Goal: Task Accomplishment & Management: Manage account settings

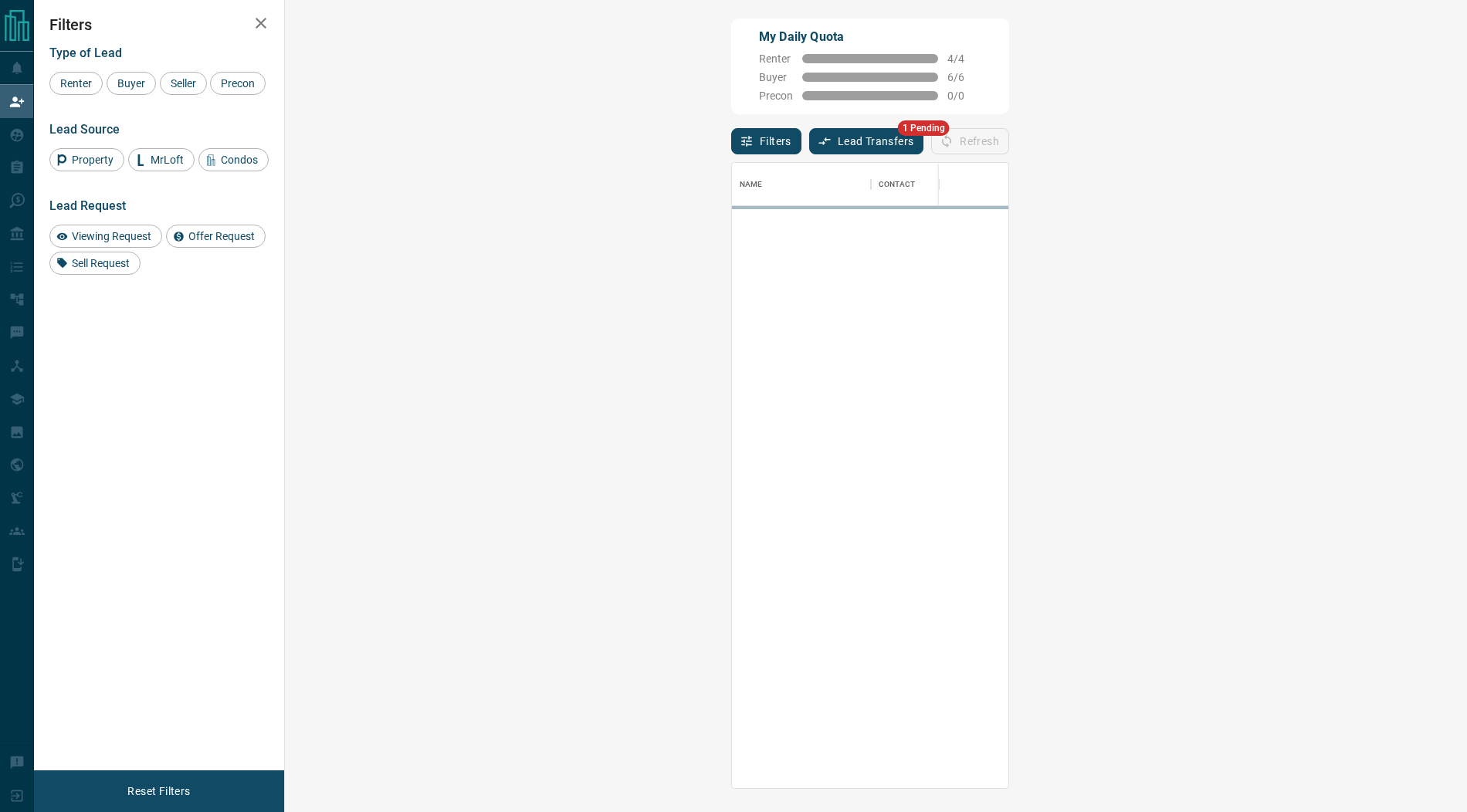
scroll to position [625, 1149]
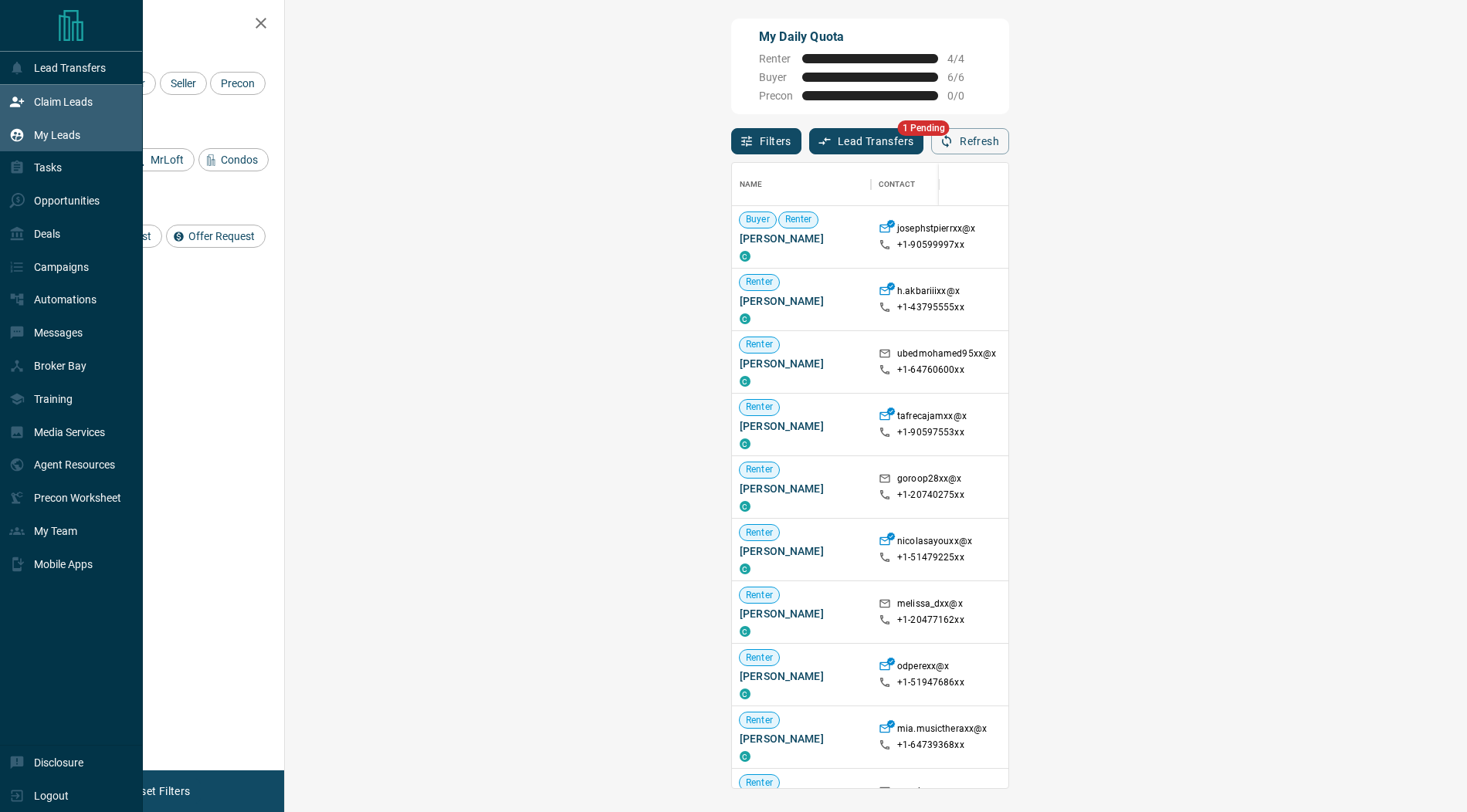
click at [42, 129] on p "My Leads" at bounding box center [57, 135] width 47 height 12
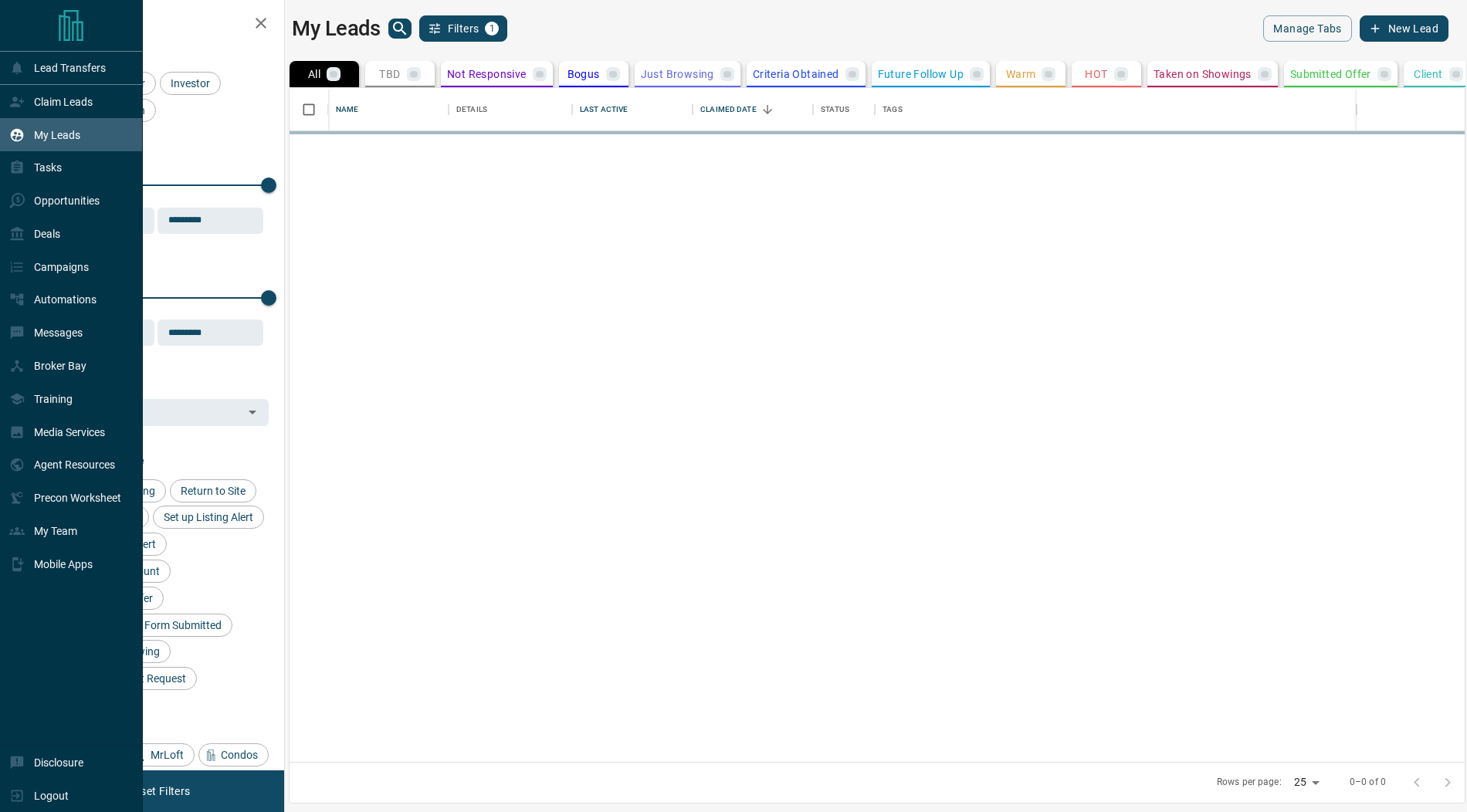
scroll to position [675, 1176]
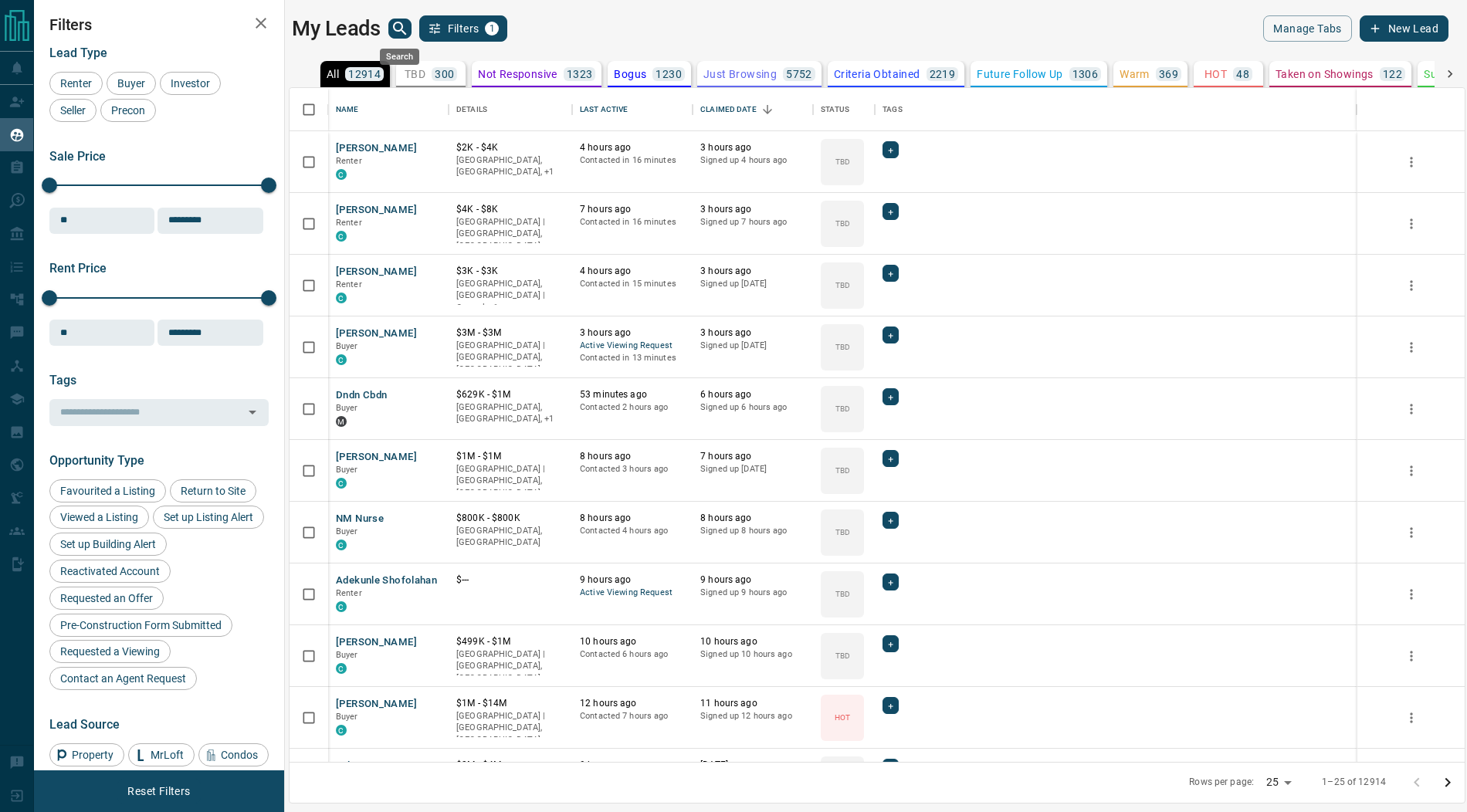
click at [399, 27] on icon "search button" at bounding box center [399, 29] width 19 height 19
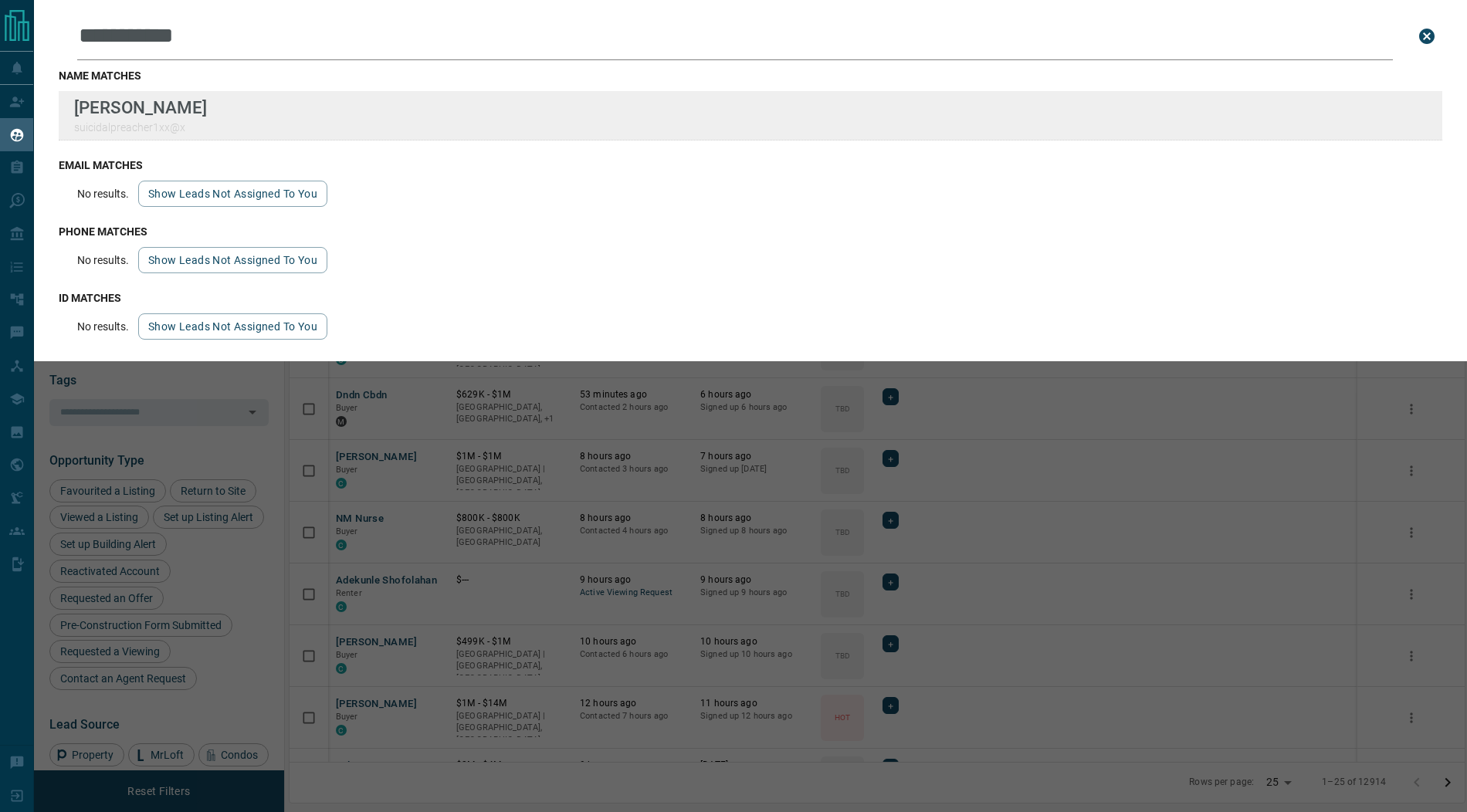
type input "**********"
click at [0, 0] on div "**********" at bounding box center [734, 396] width 1467 height 793
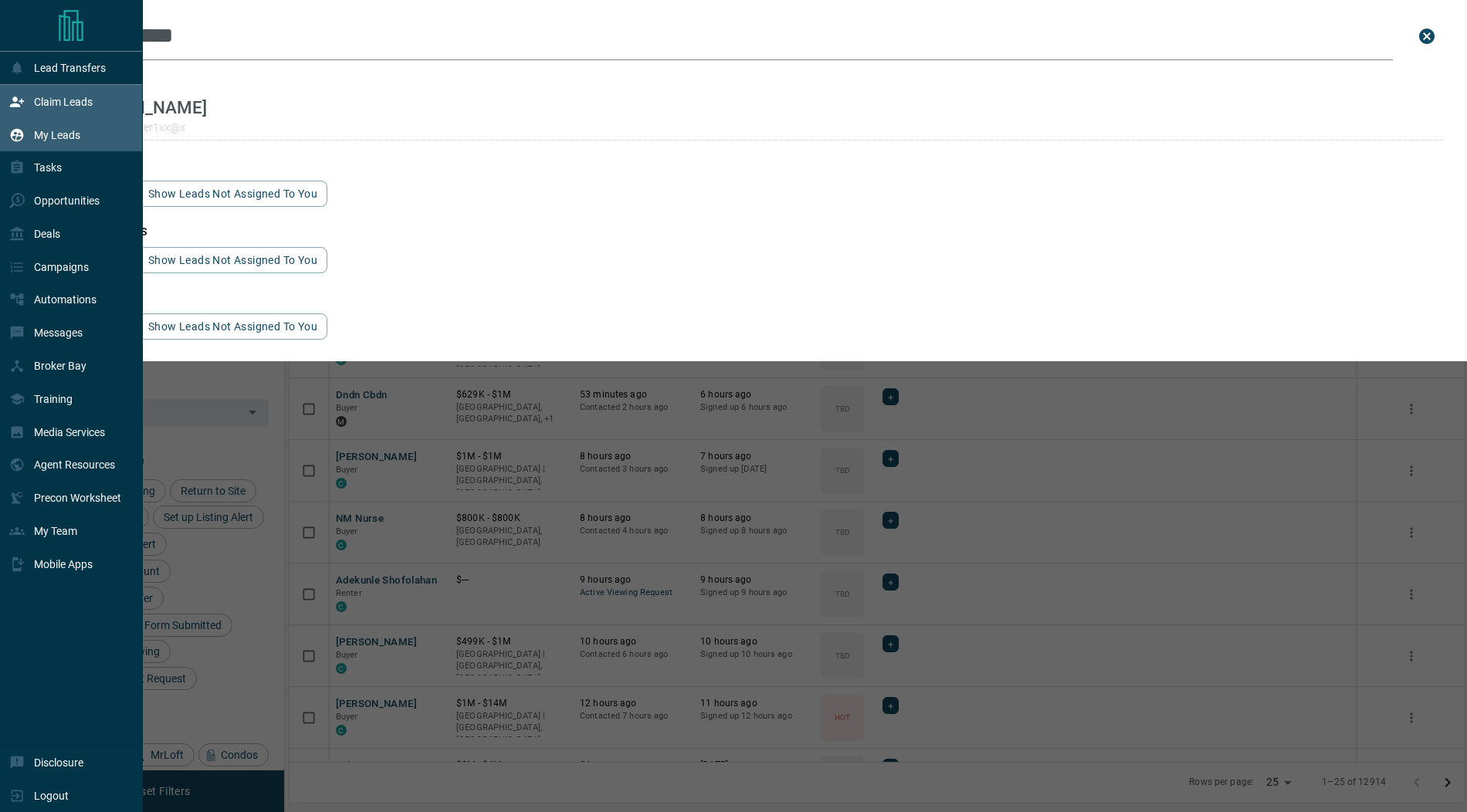
click at [52, 113] on div "Claim Leads" at bounding box center [51, 101] width 84 height 25
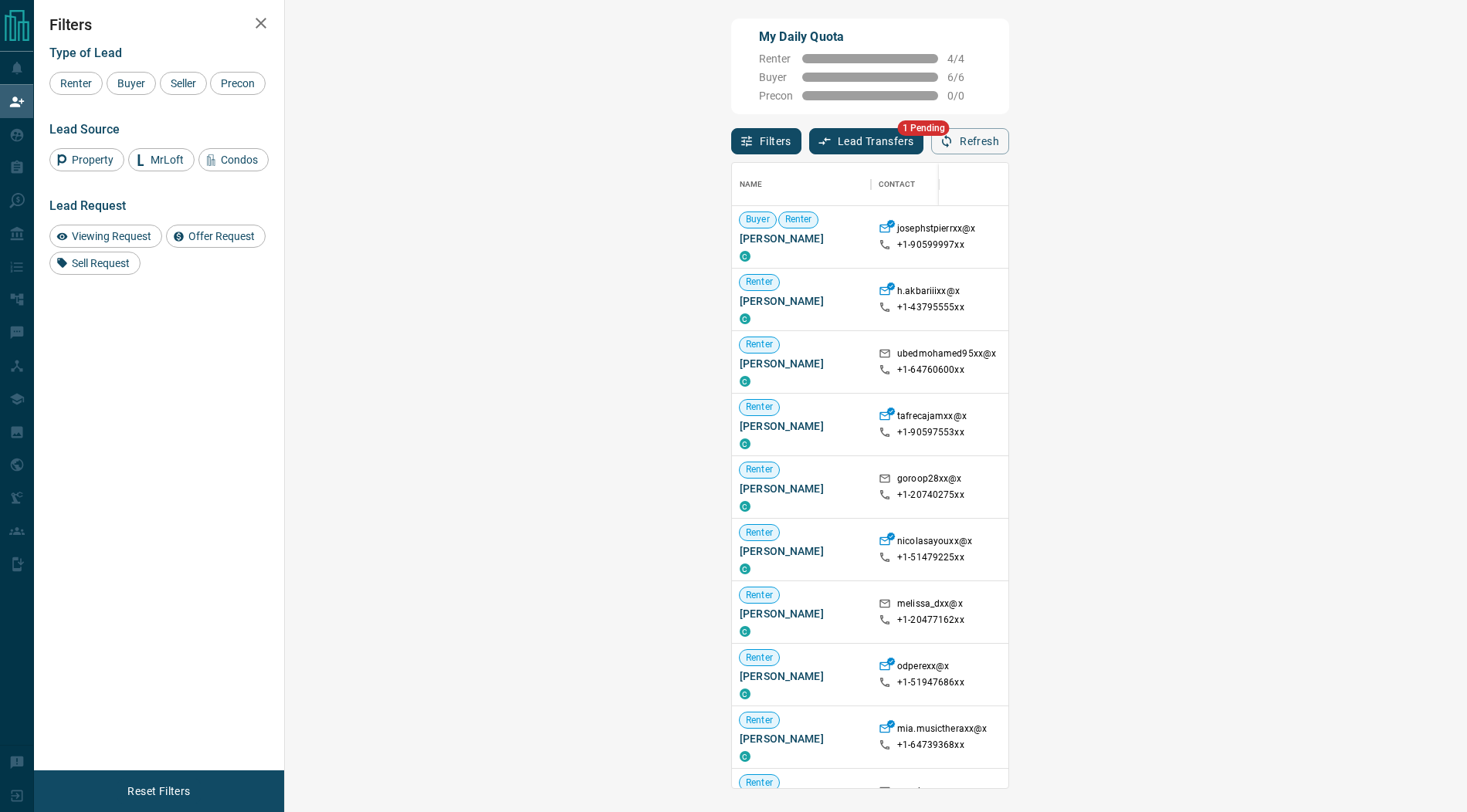
scroll to position [625, 1149]
click at [810, 145] on button "Lead Transfers" at bounding box center [867, 142] width 115 height 26
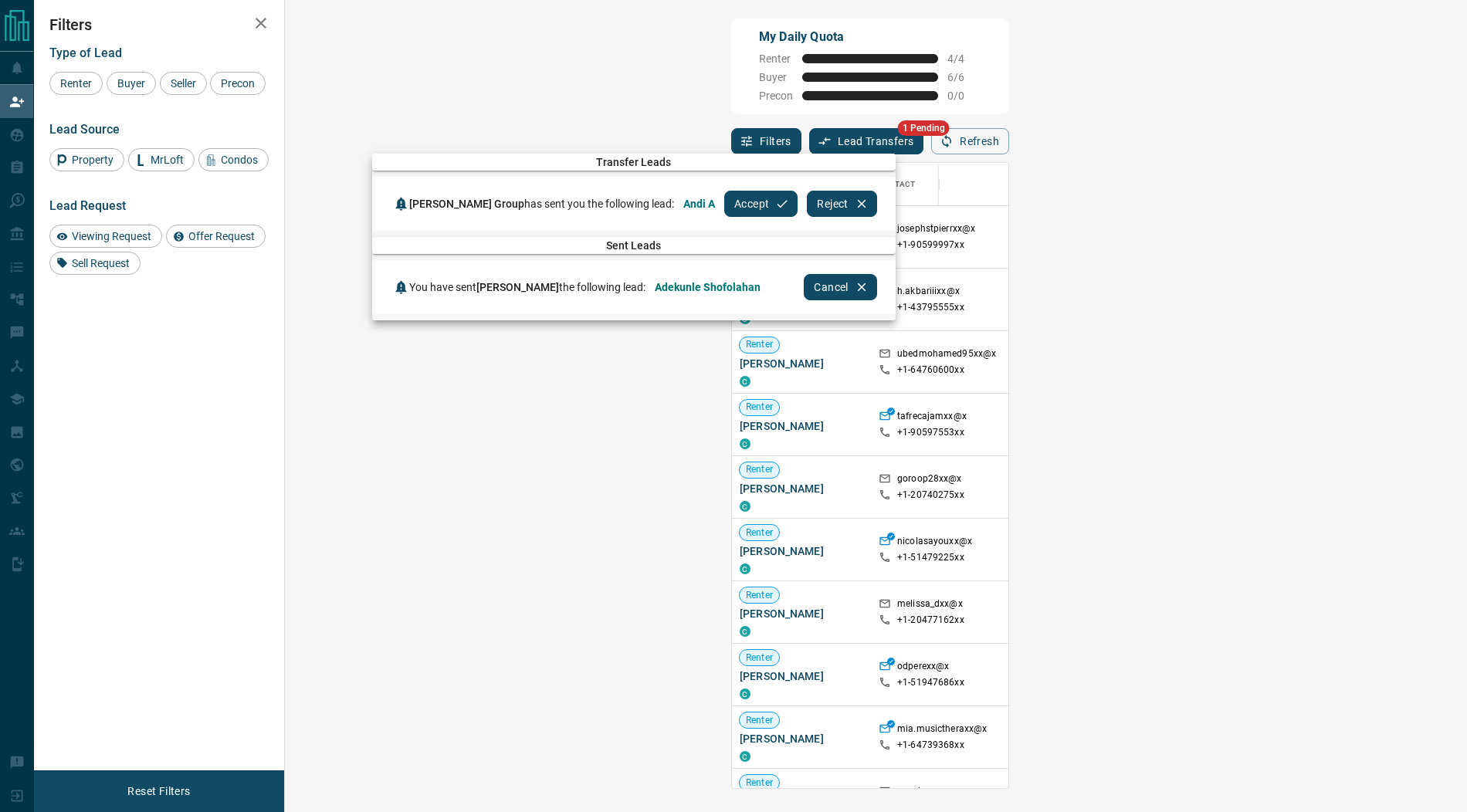
click at [771, 204] on button "Accept" at bounding box center [761, 204] width 74 height 26
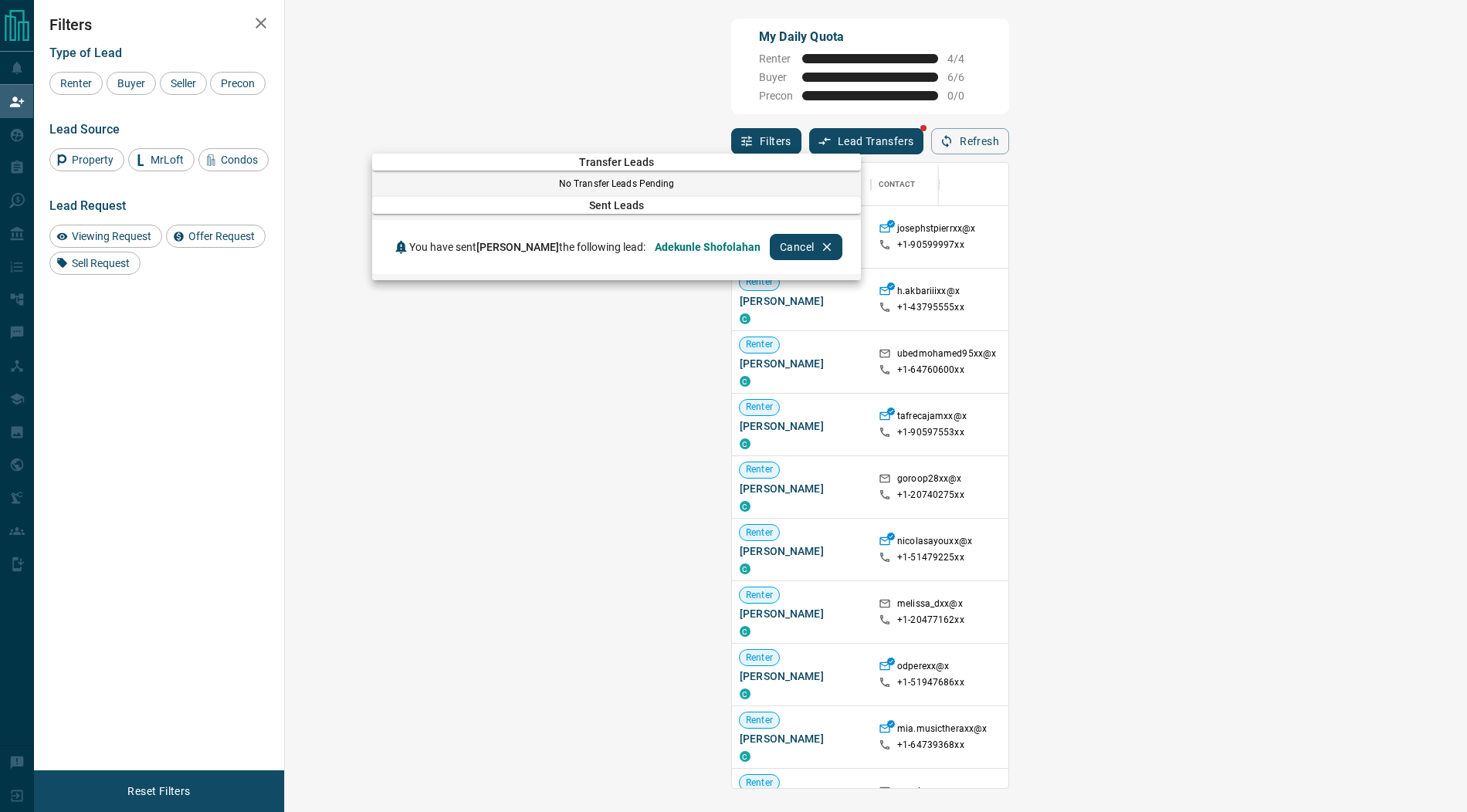
click at [25, 142] on div at bounding box center [734, 406] width 1467 height 812
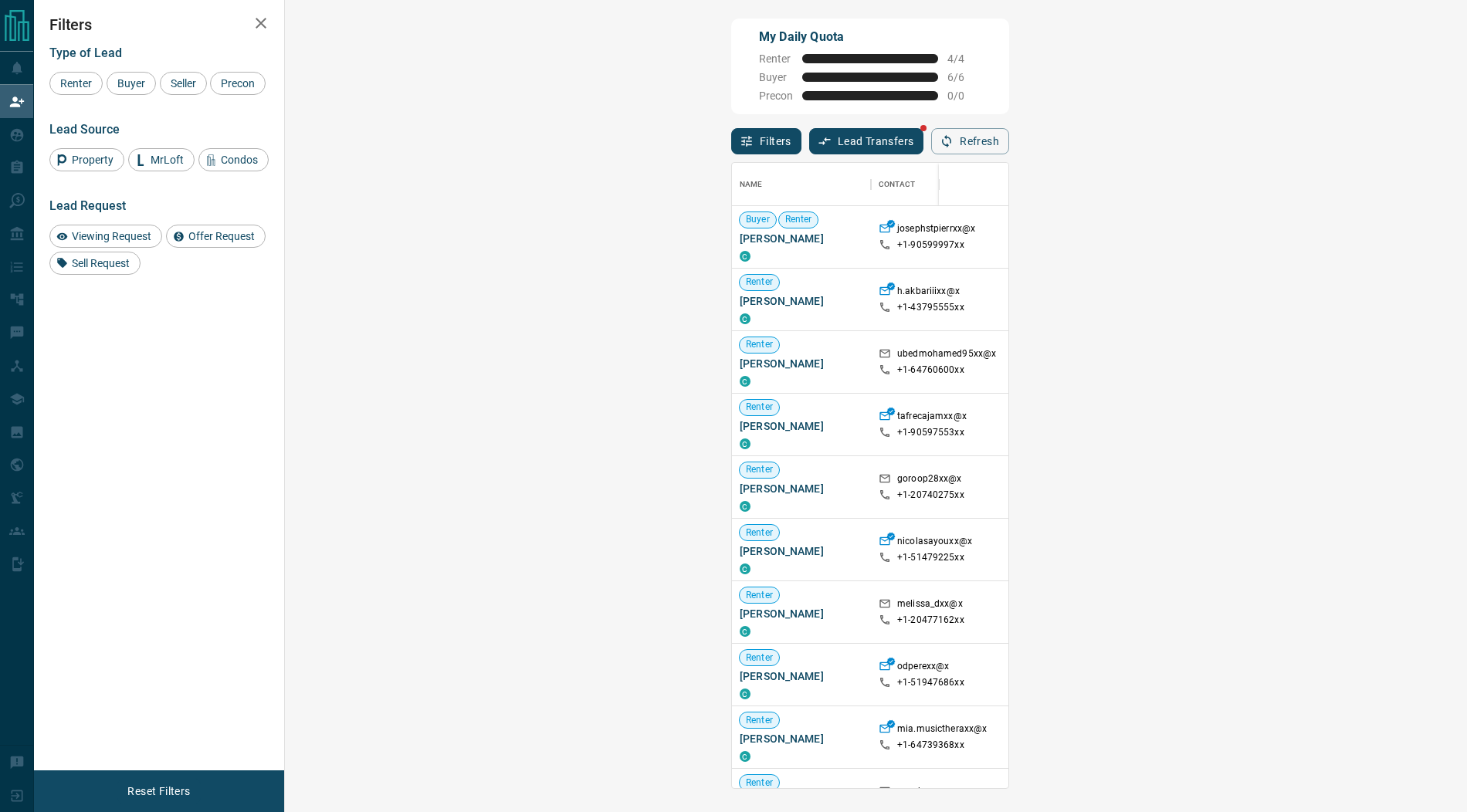
click at [25, 142] on div at bounding box center [734, 406] width 1467 height 812
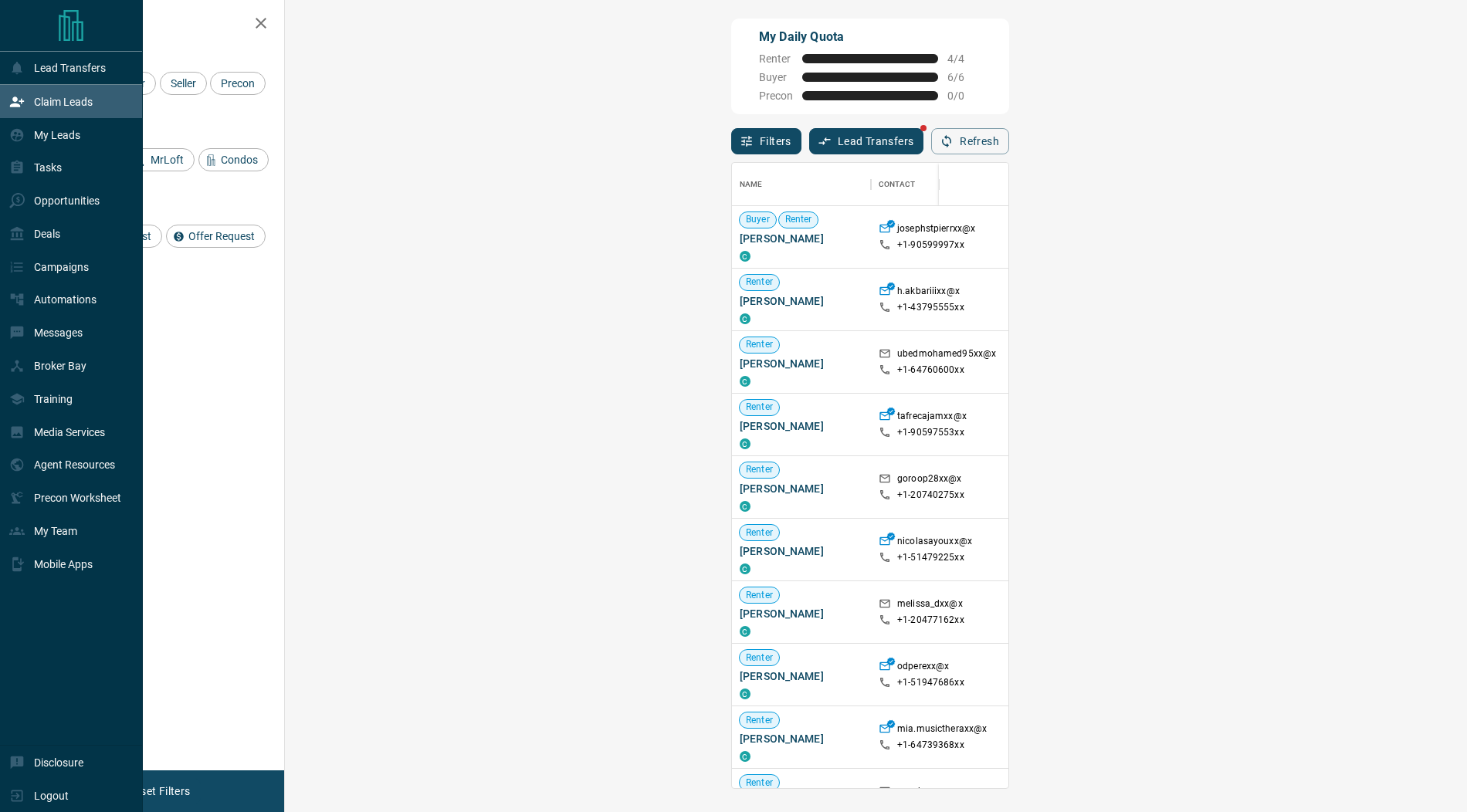
click at [25, 142] on div "My Leads" at bounding box center [44, 134] width 71 height 25
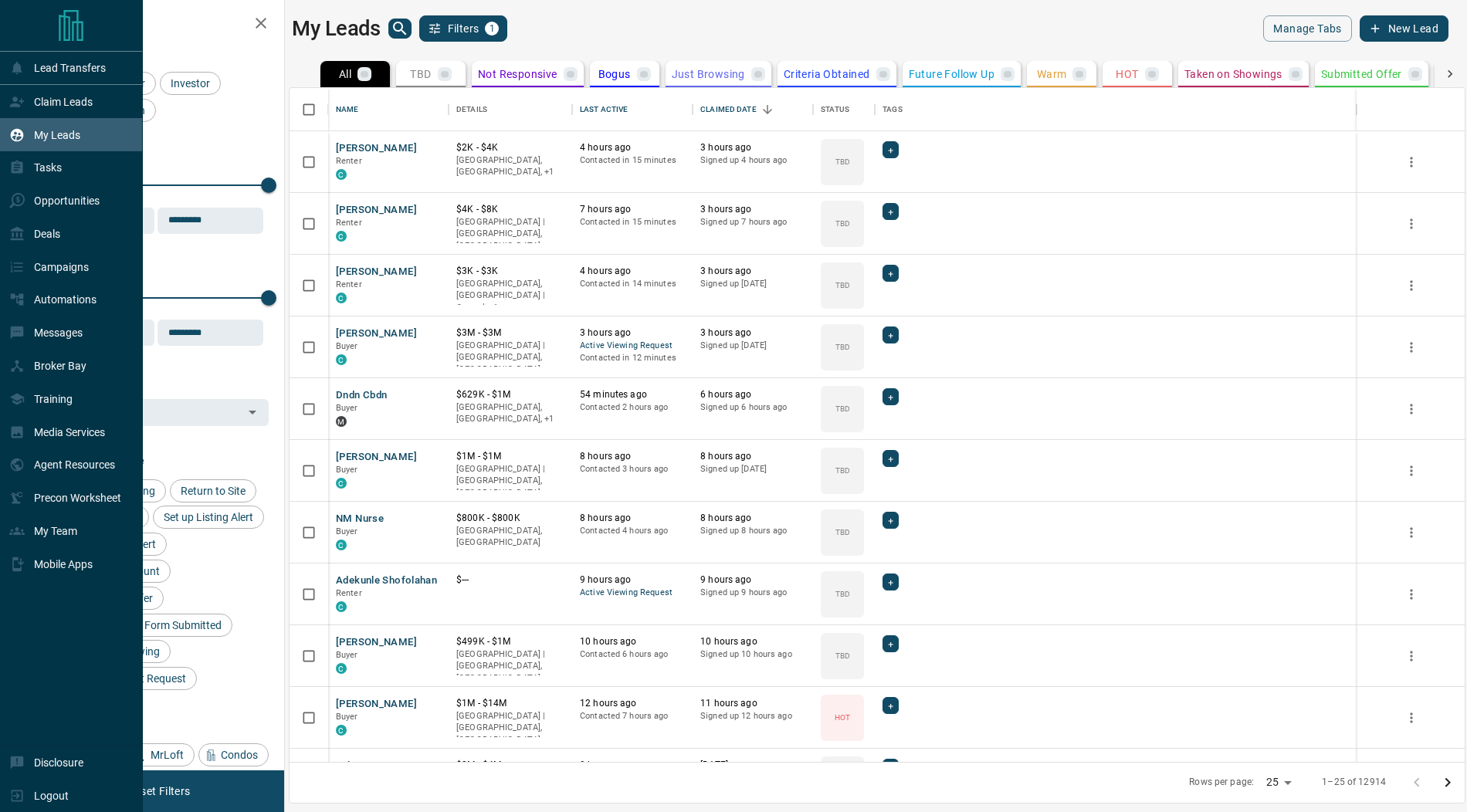
scroll to position [675, 1176]
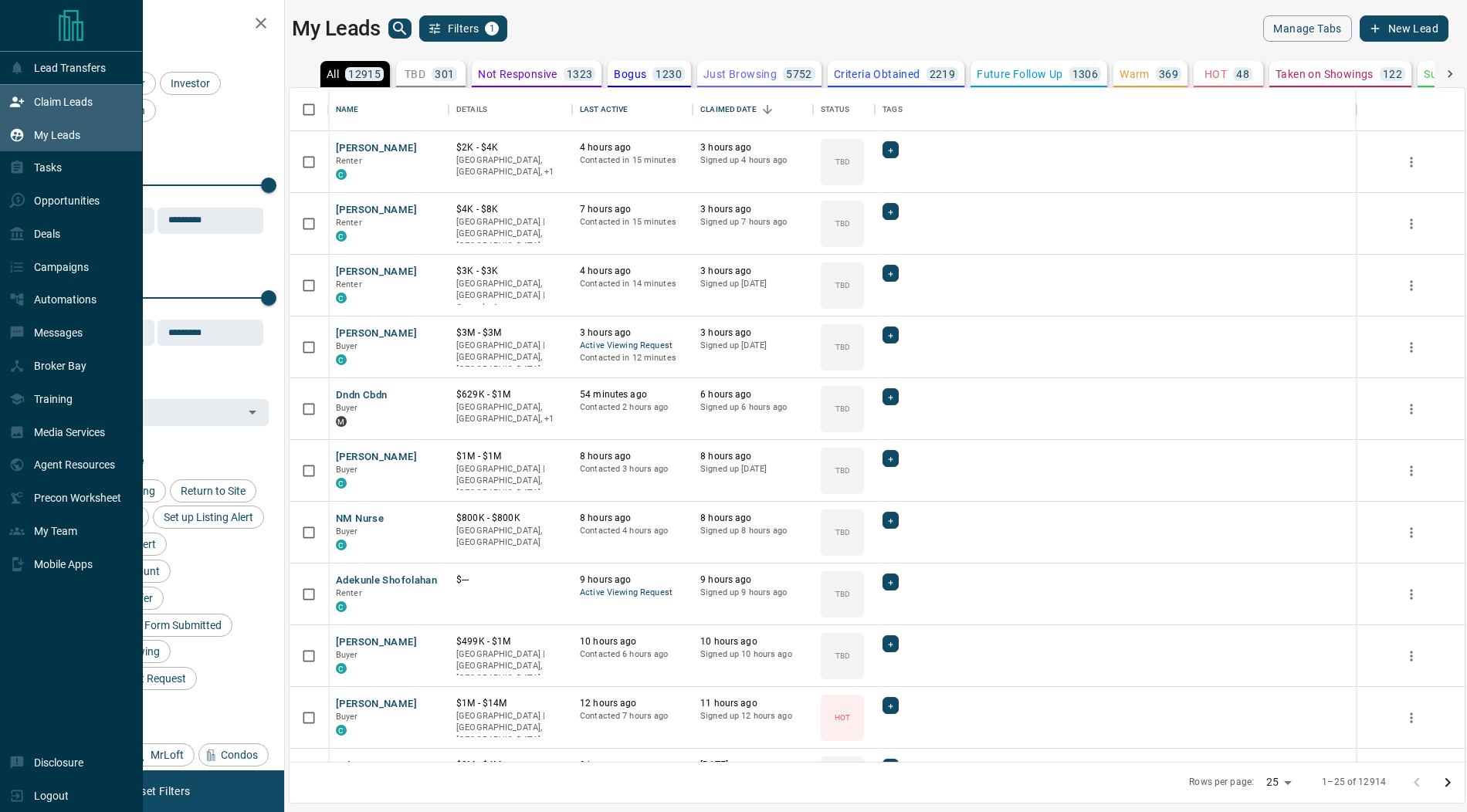
click at [38, 103] on p "Claim Leads" at bounding box center [64, 102] width 59 height 12
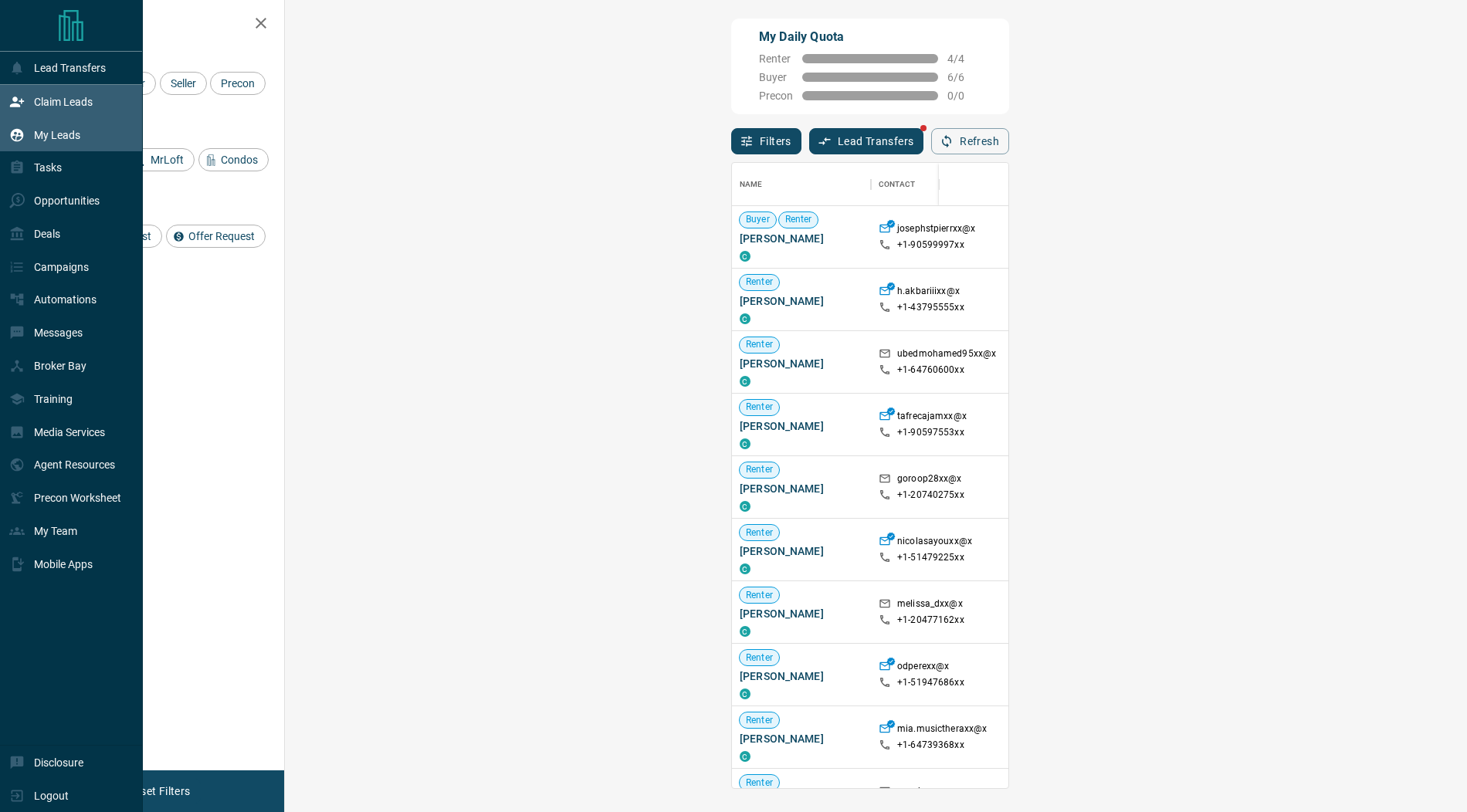
scroll to position [625, 1149]
click at [35, 144] on div "My Leads" at bounding box center [44, 134] width 71 height 25
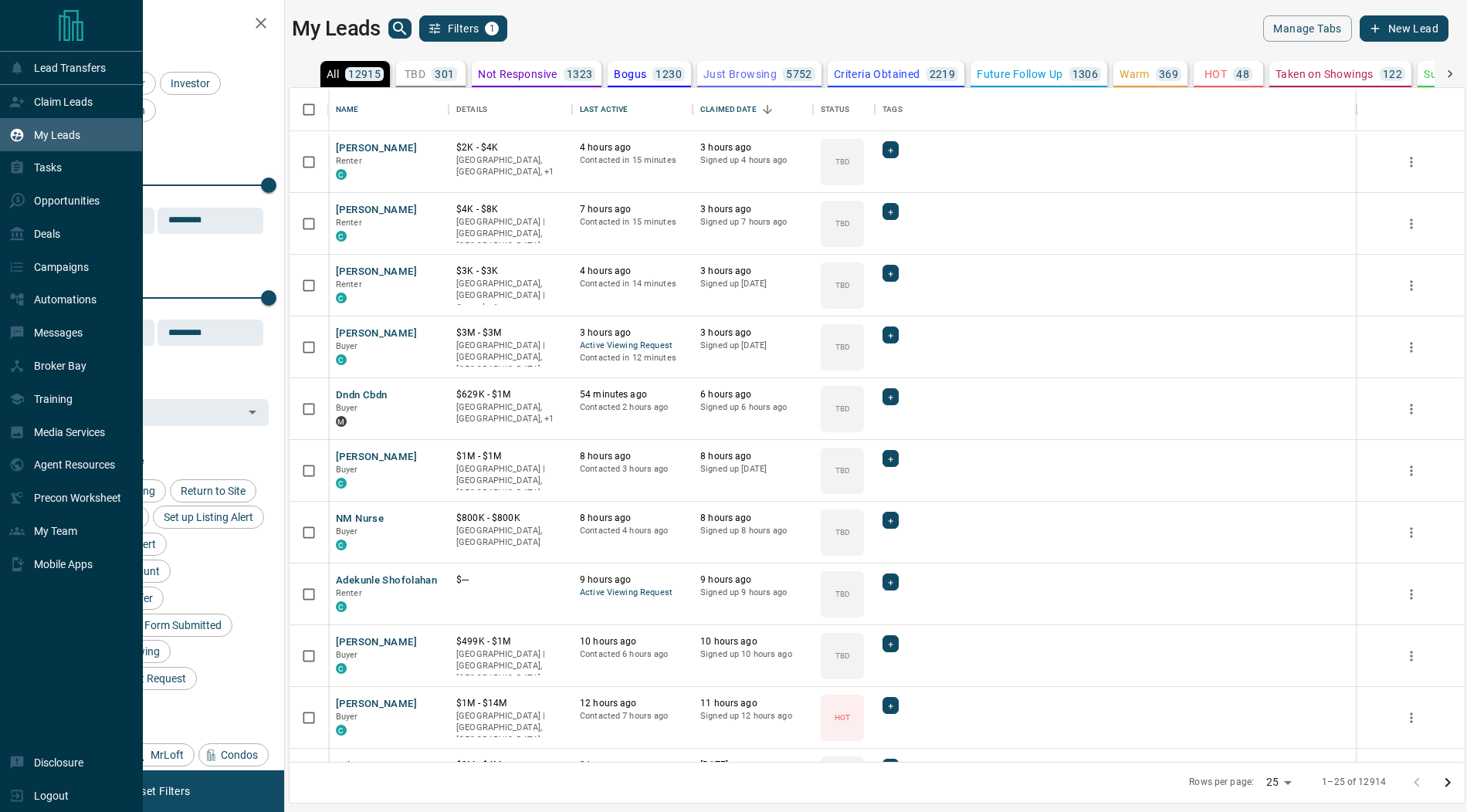
scroll to position [675, 1176]
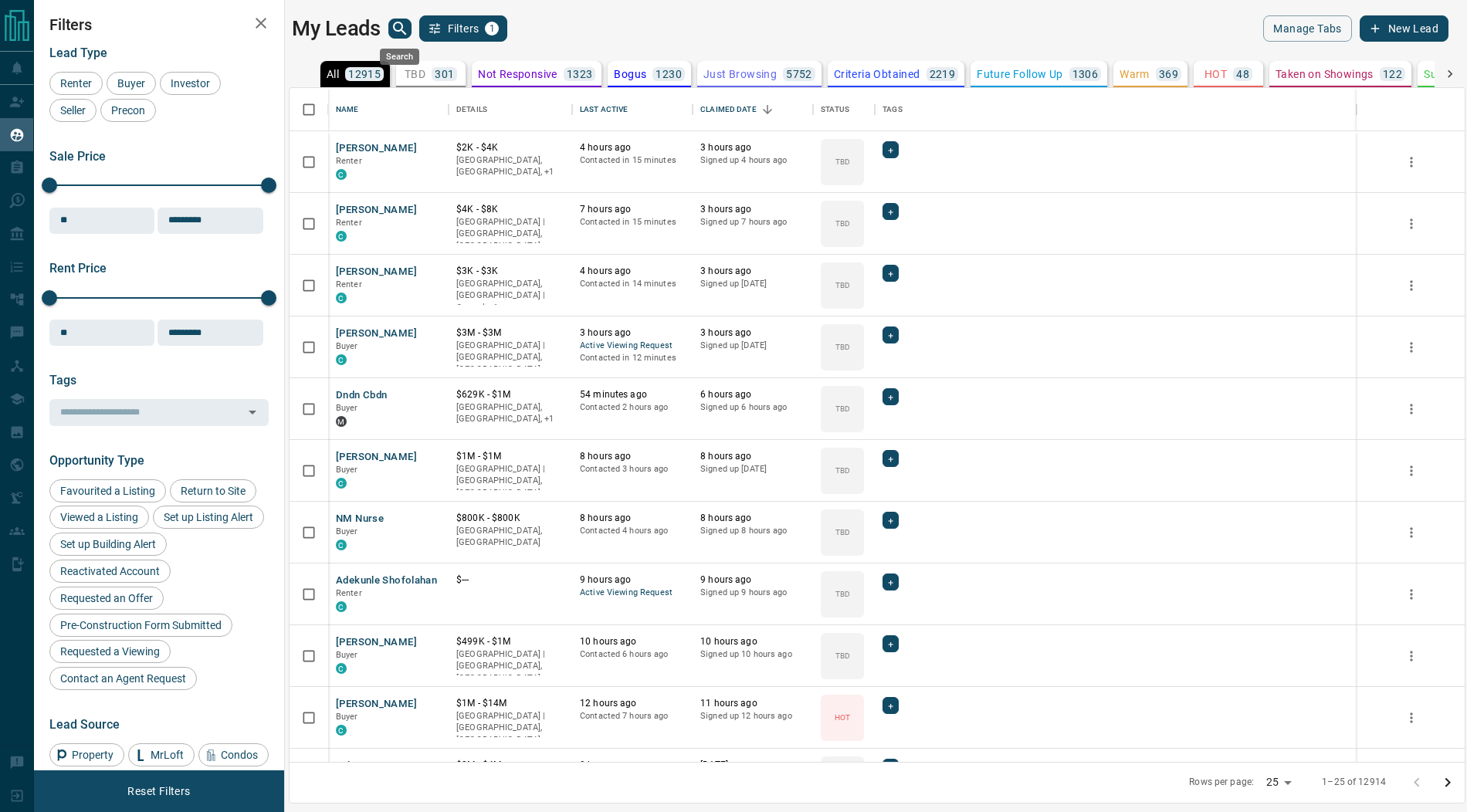
click at [399, 26] on icon "search button" at bounding box center [399, 29] width 19 height 19
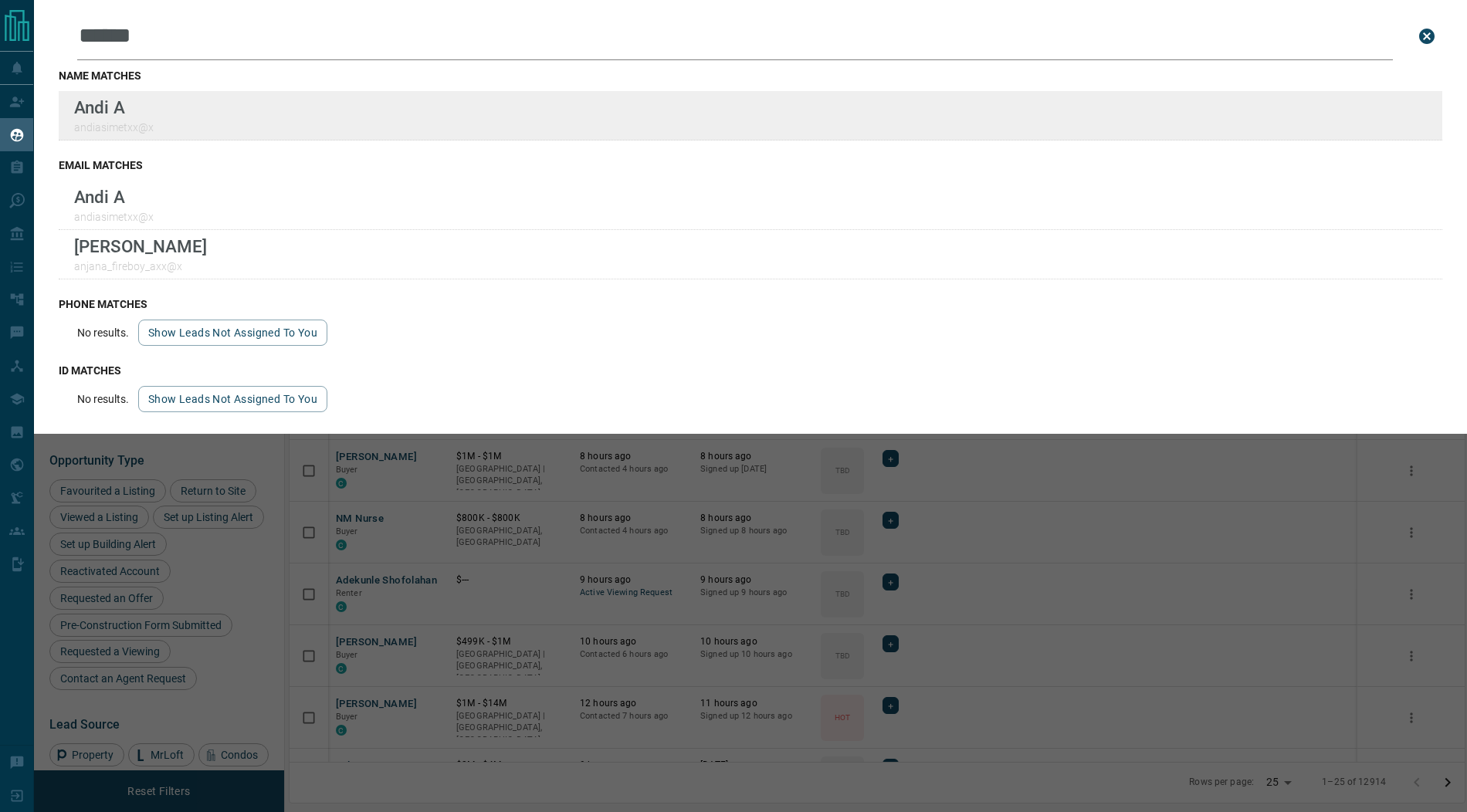
type input "******"
click at [0, 0] on div "Lead Transfers Claim Leads My Leads Tasks Opportunities Deals Campaigns Automat…" at bounding box center [734, 396] width 1467 height 793
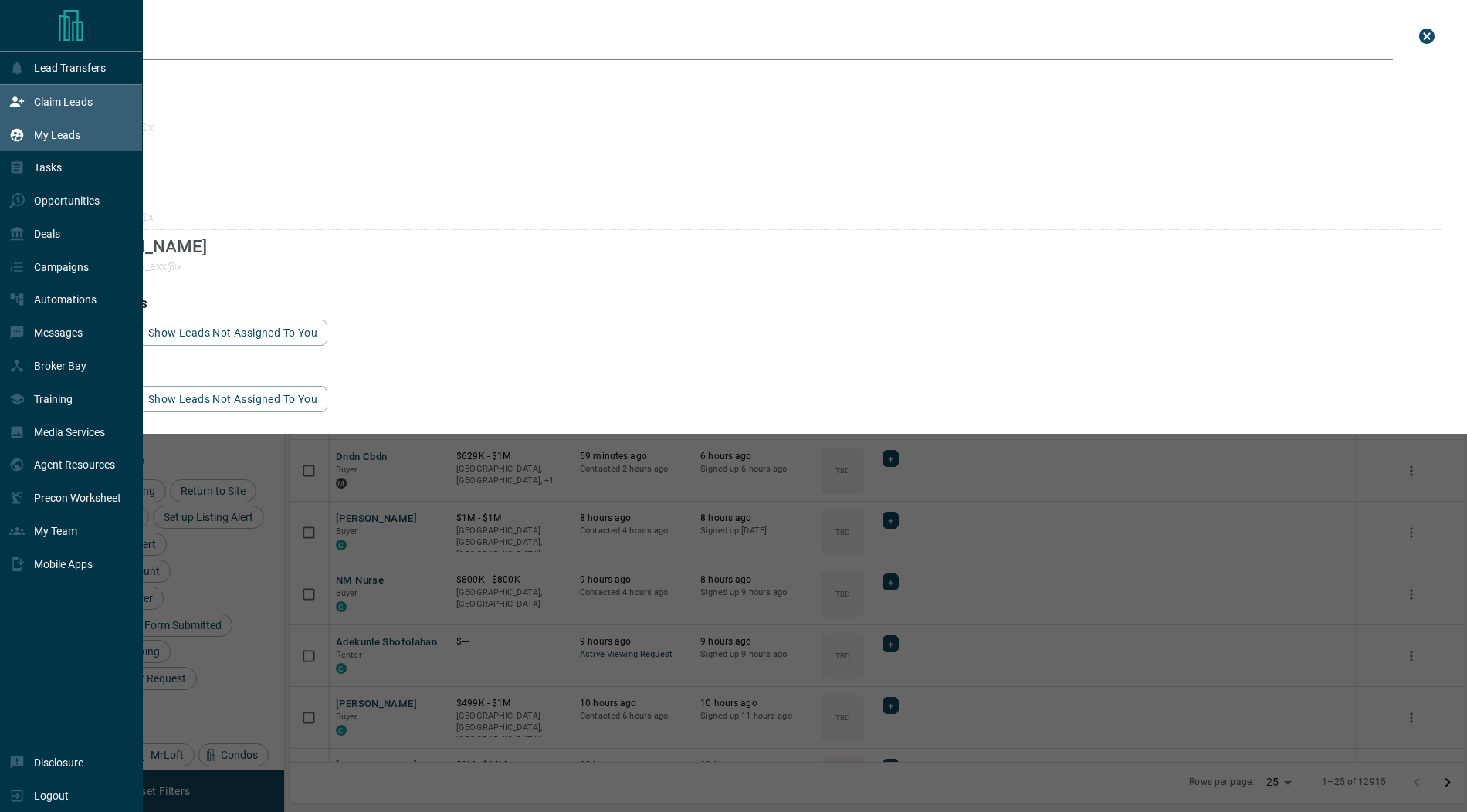
click at [26, 97] on div "Claim Leads" at bounding box center [51, 101] width 84 height 25
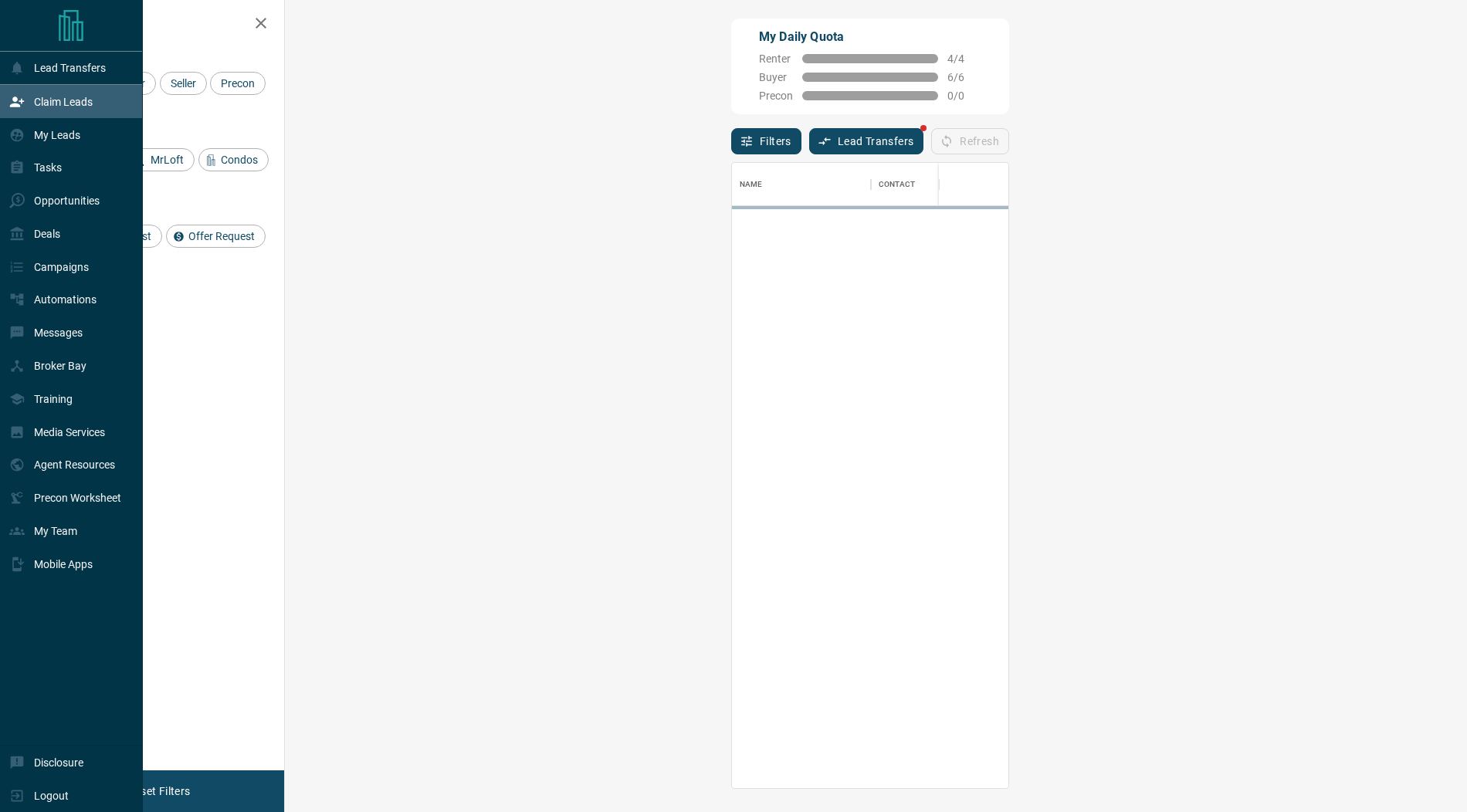
scroll to position [625, 1149]
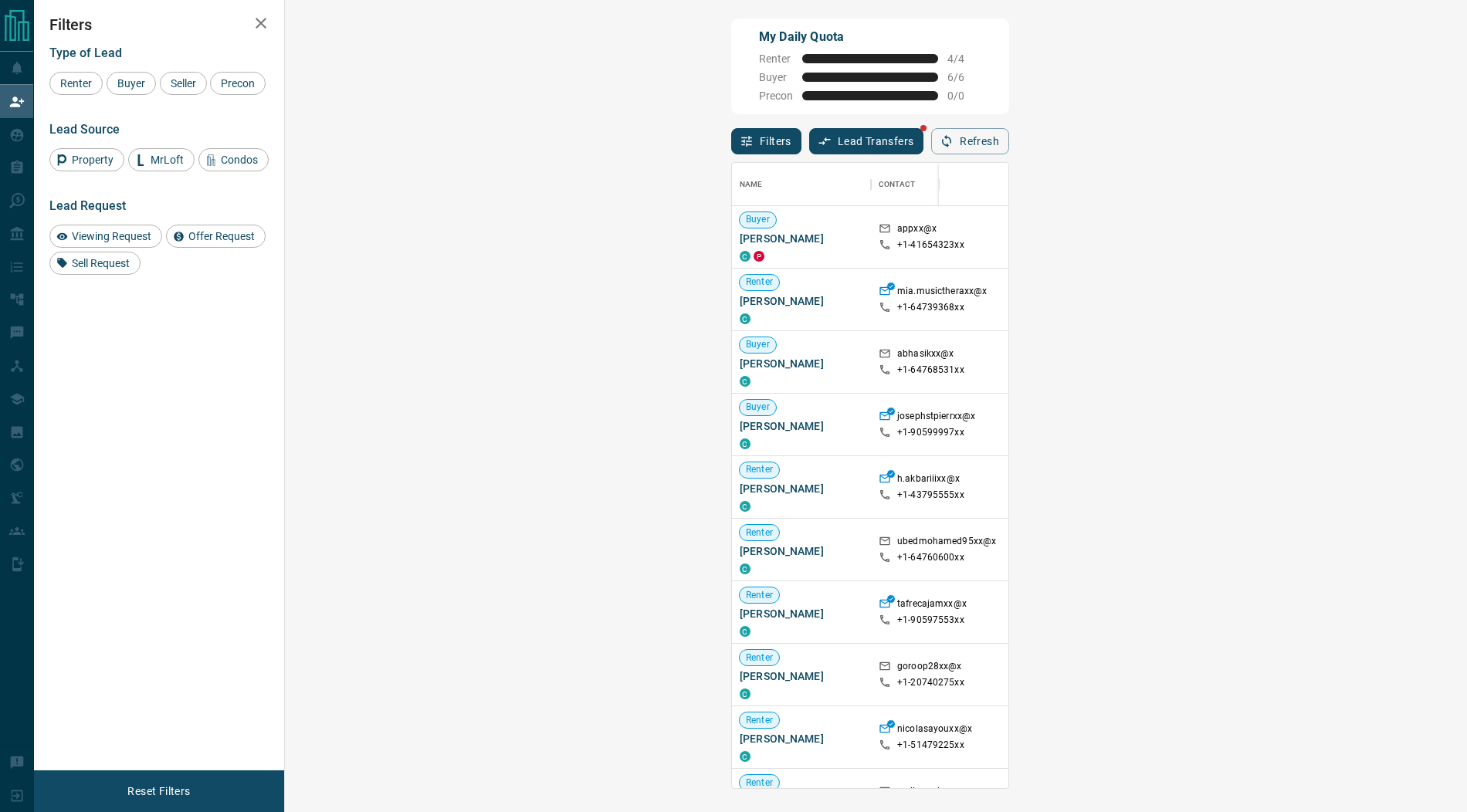
click at [1329, 233] on span "Viewing Request ( 1 )" at bounding box center [1371, 237] width 85 height 11
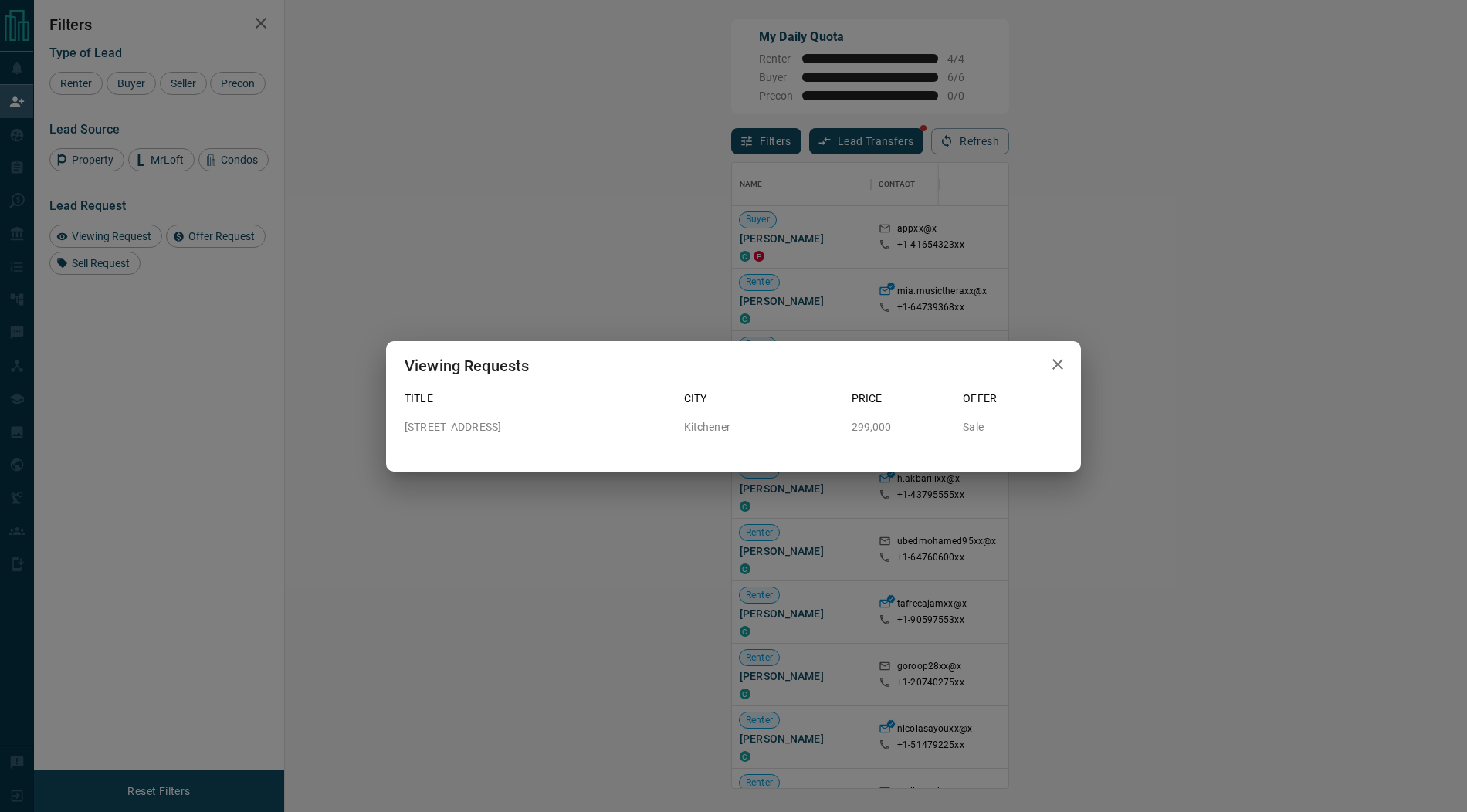
click at [1063, 367] on icon "button" at bounding box center [1058, 364] width 19 height 19
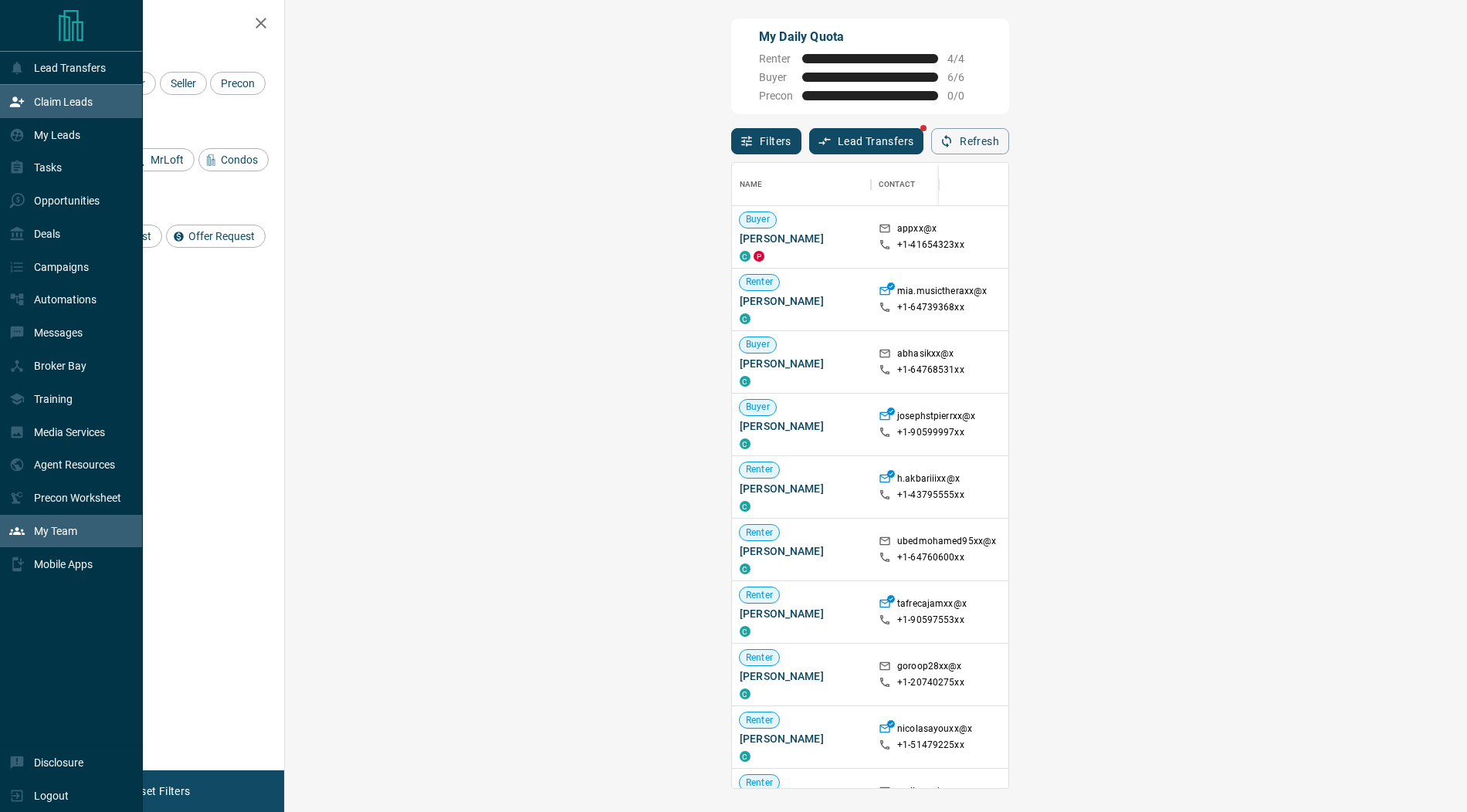
click at [64, 530] on p "My Team" at bounding box center [56, 530] width 43 height 12
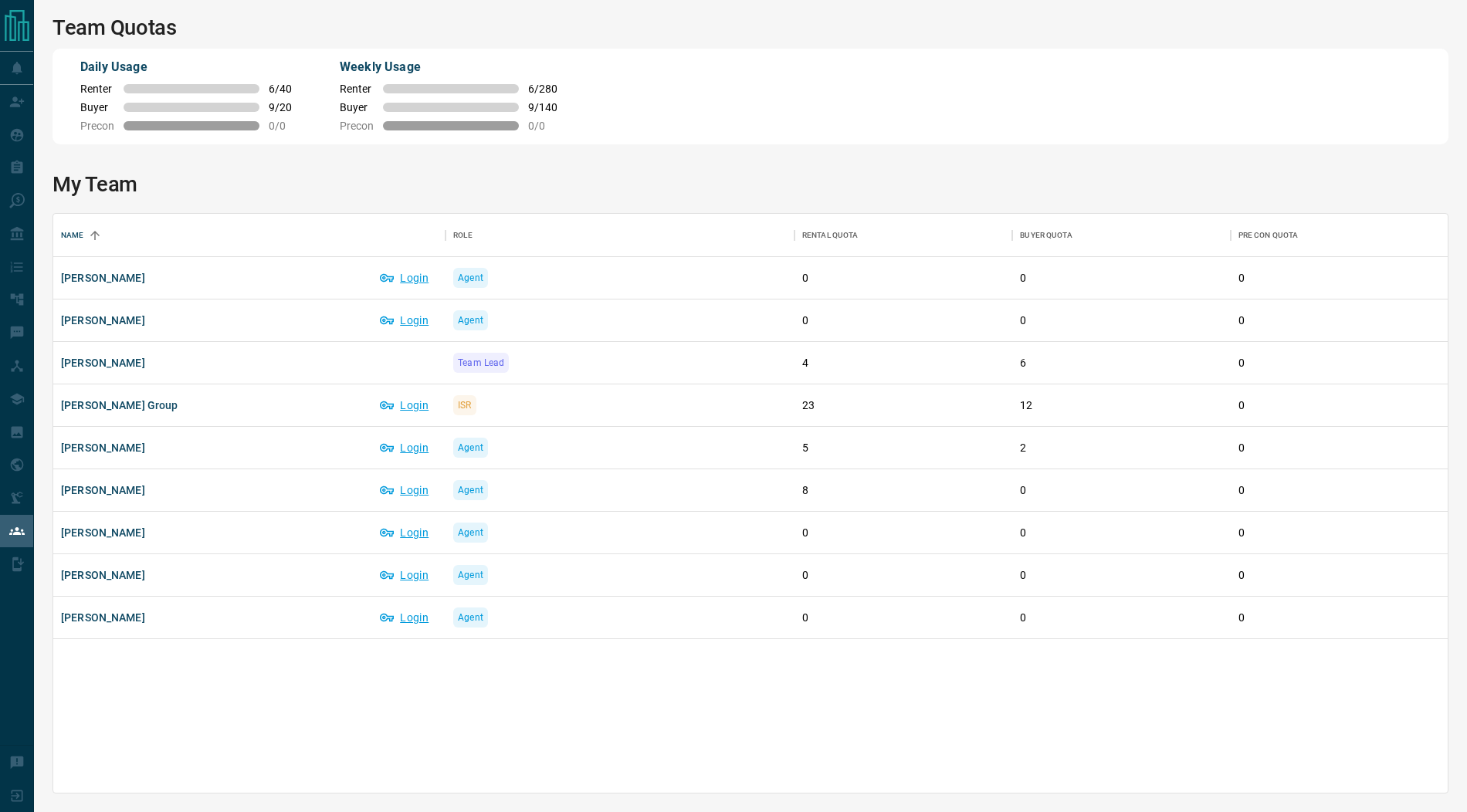
scroll to position [580, 1396]
click at [415, 403] on button "Login" at bounding box center [405, 405] width 65 height 25
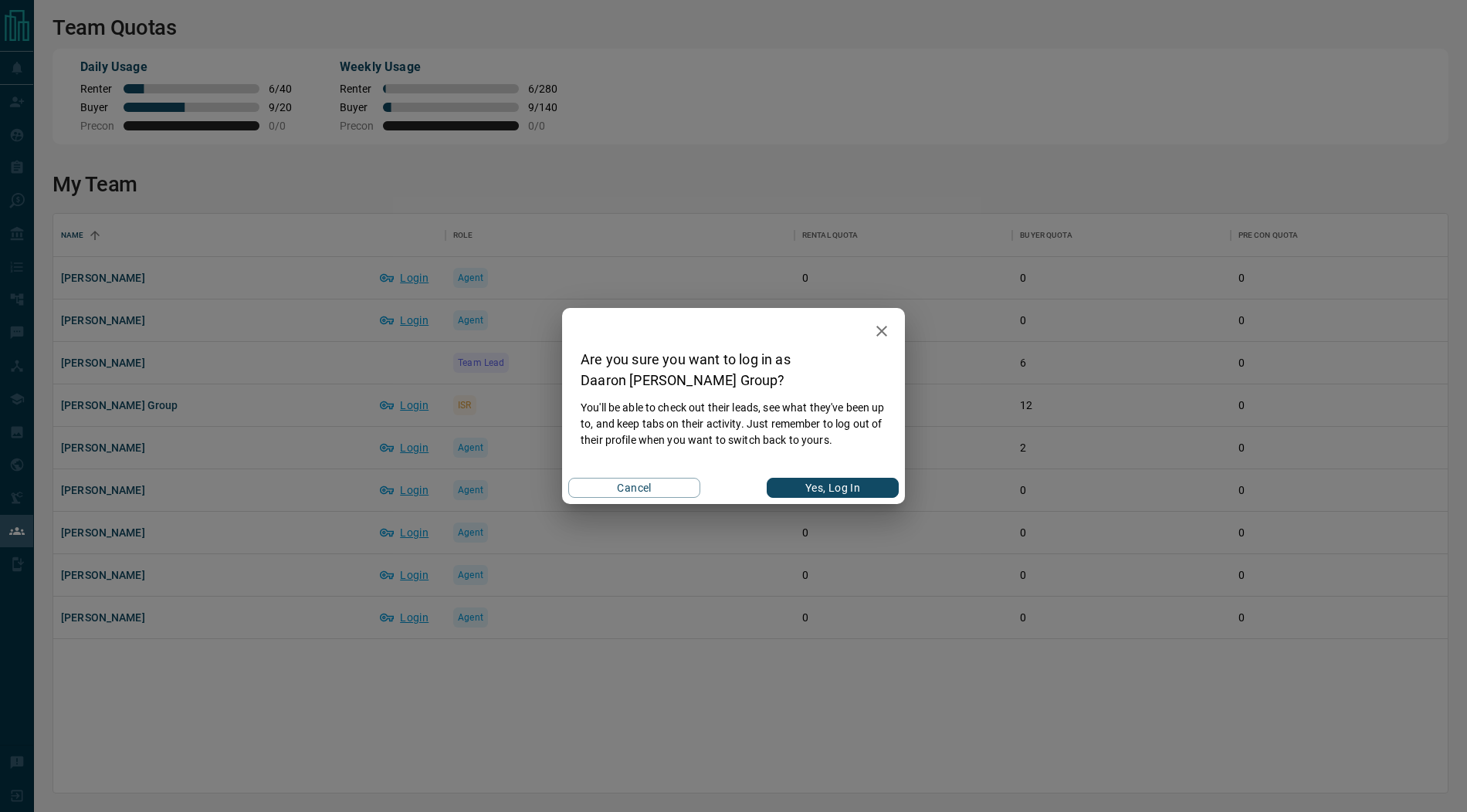
click at [859, 476] on div "Cancel Yes, Log In" at bounding box center [734, 488] width 343 height 33
click at [835, 492] on button "Yes, Log In" at bounding box center [833, 488] width 132 height 20
